Goal: Task Accomplishment & Management: Manage account settings

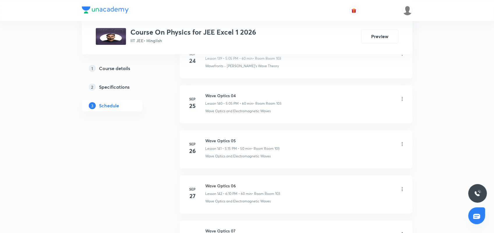
scroll to position [6943, 0]
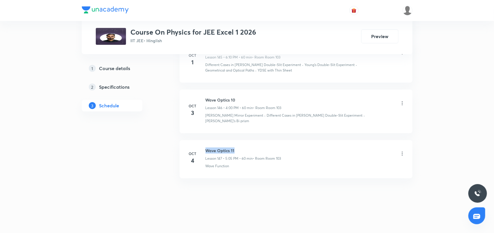
drag, startPoint x: 207, startPoint y: 150, endPoint x: 238, endPoint y: 148, distance: 31.3
click at [237, 149] on h6 "Wave Optics 11" at bounding box center [244, 151] width 76 height 6
copy h6 "Wave Optics 11"
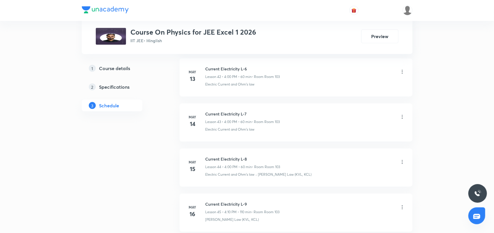
scroll to position [0, 0]
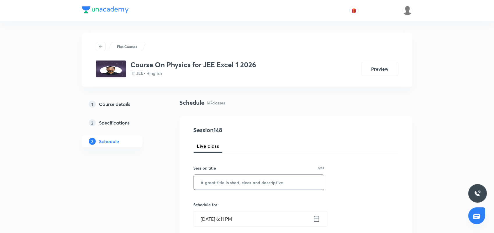
click at [197, 186] on input "text" at bounding box center [259, 182] width 131 height 15
paste input "Wave Optics 11"
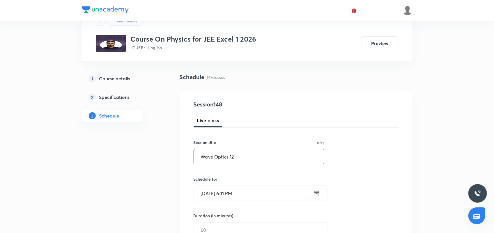
scroll to position [73, 0]
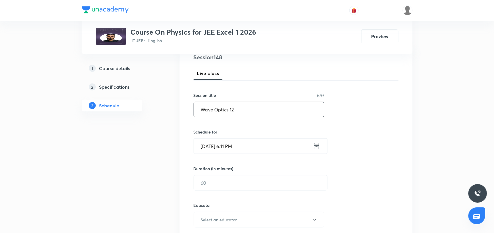
type input "Wave Optics 12"
click at [318, 149] on icon at bounding box center [316, 146] width 5 height 6
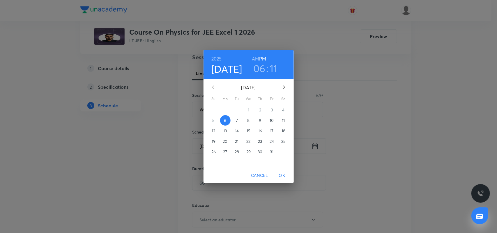
click at [275, 67] on h3 "11" at bounding box center [274, 68] width 8 height 12
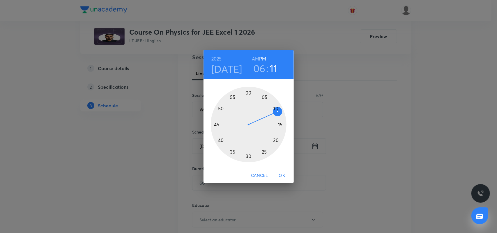
click at [281, 126] on div at bounding box center [249, 125] width 76 height 76
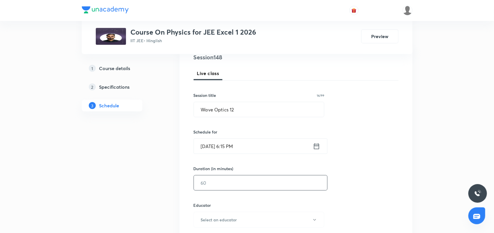
click at [212, 186] on input "text" at bounding box center [260, 183] width 133 height 15
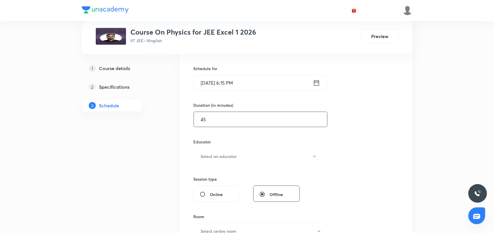
scroll to position [146, 0]
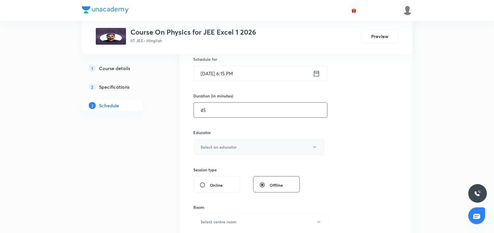
type input "45"
click at [214, 150] on h6 "Select an educator" at bounding box center [219, 147] width 36 height 6
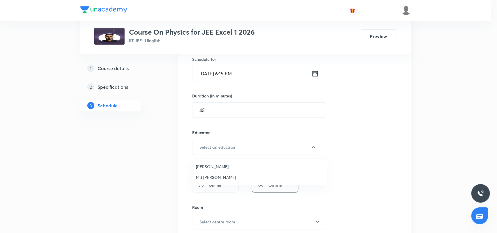
click at [210, 180] on span "Md [PERSON_NAME]" at bounding box center [260, 178] width 128 height 6
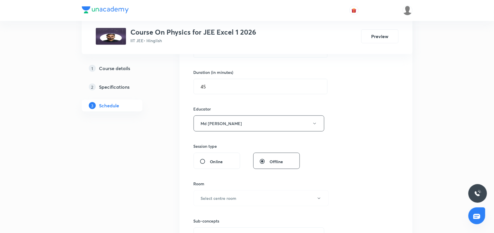
scroll to position [182, 0]
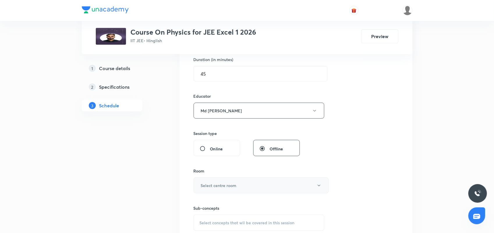
click at [231, 184] on h6 "Select centre room" at bounding box center [219, 186] width 36 height 6
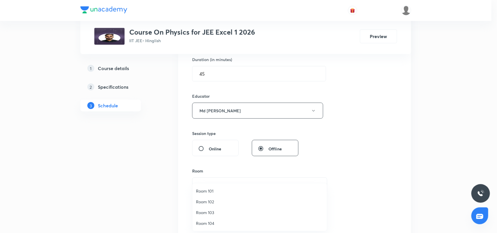
click at [209, 213] on span "Room 103" at bounding box center [260, 213] width 128 height 6
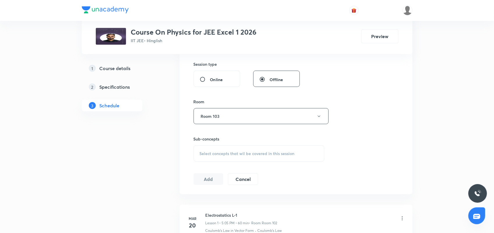
scroll to position [291, 0]
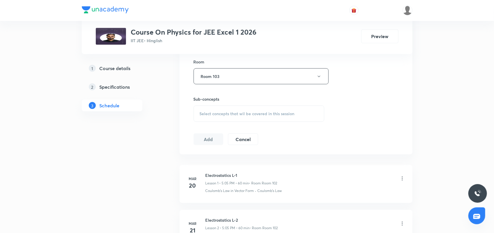
click at [211, 111] on div "Select concepts that wil be covered in this session" at bounding box center [259, 114] width 131 height 16
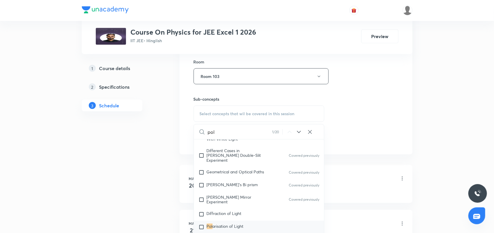
scroll to position [4402, 0]
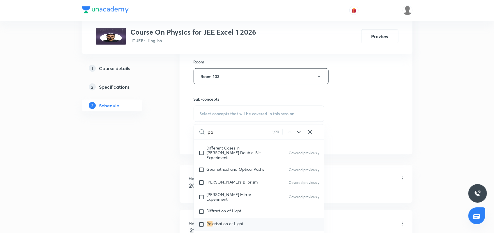
type input "pol"
click at [200, 222] on input "checkbox" at bounding box center [203, 225] width 8 height 6
checkbox input "true"
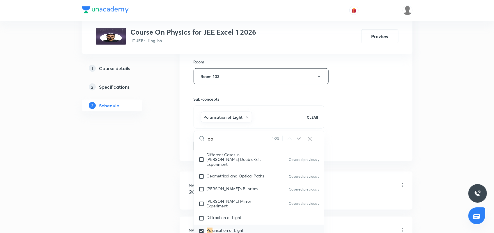
drag, startPoint x: 362, startPoint y: 99, endPoint x: 357, endPoint y: 101, distance: 5.2
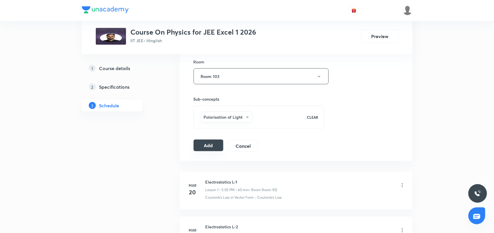
click at [210, 149] on button "Add" at bounding box center [209, 146] width 30 height 12
